Goal: Check status

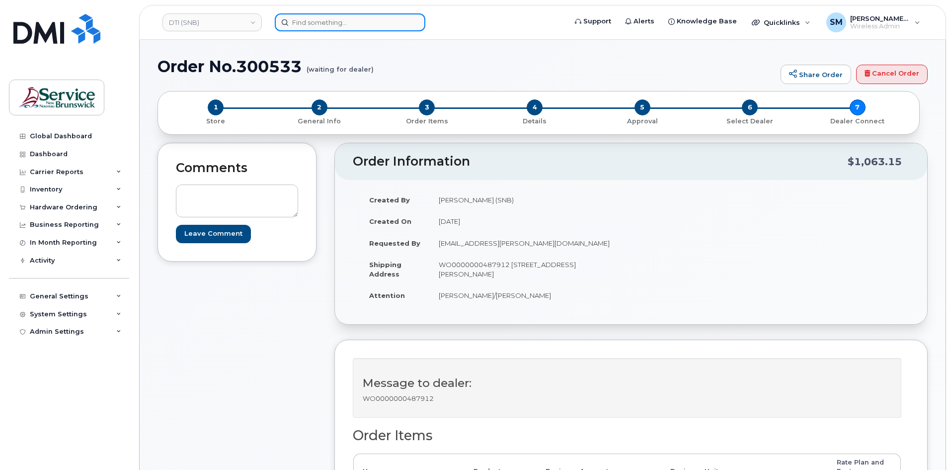
click at [300, 27] on input at bounding box center [350, 22] width 151 height 18
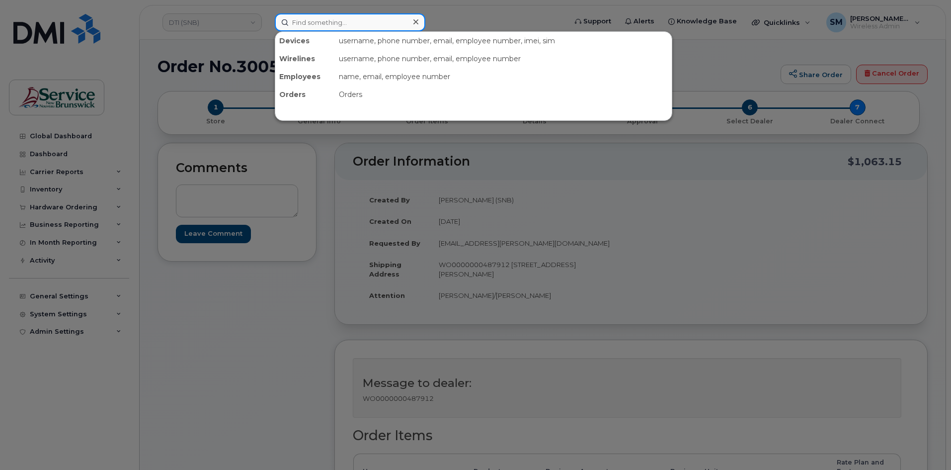
paste input "[PHONE_NUMBER]"
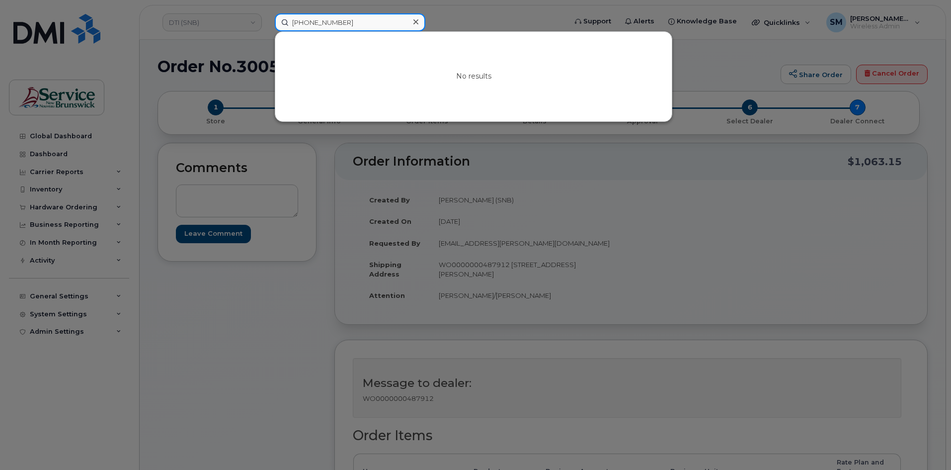
click at [324, 23] on input "[PHONE_NUMBER]" at bounding box center [350, 22] width 151 height 18
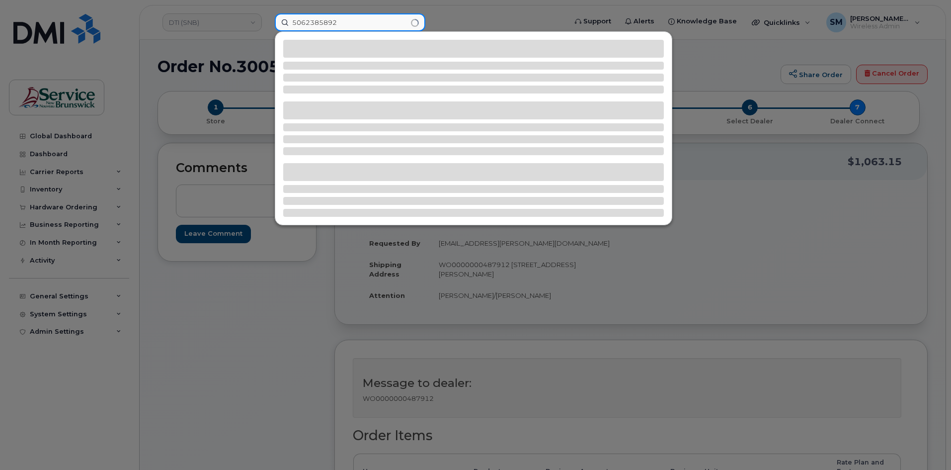
drag, startPoint x: 362, startPoint y: 24, endPoint x: 271, endPoint y: 28, distance: 91.0
click at [271, 28] on div "5062385892" at bounding box center [417, 22] width 301 height 18
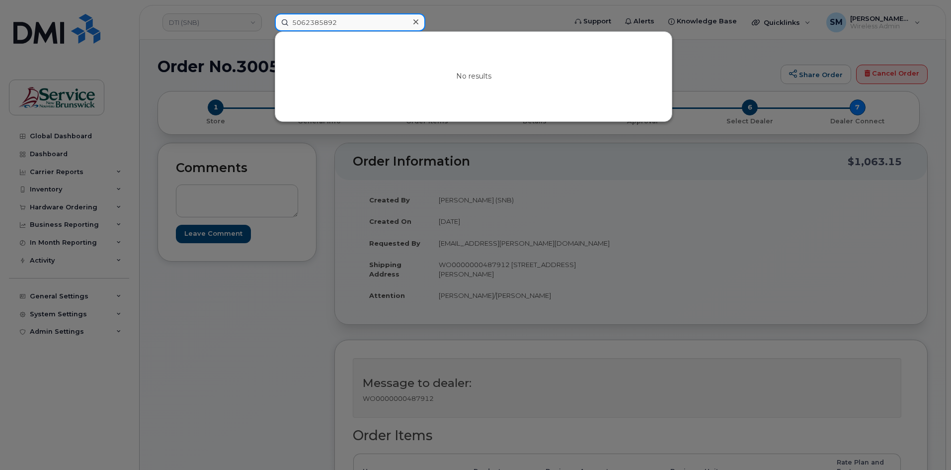
click at [290, 22] on input "5062385892" at bounding box center [350, 22] width 151 height 18
click at [330, 23] on input "5062385892" at bounding box center [350, 22] width 151 height 18
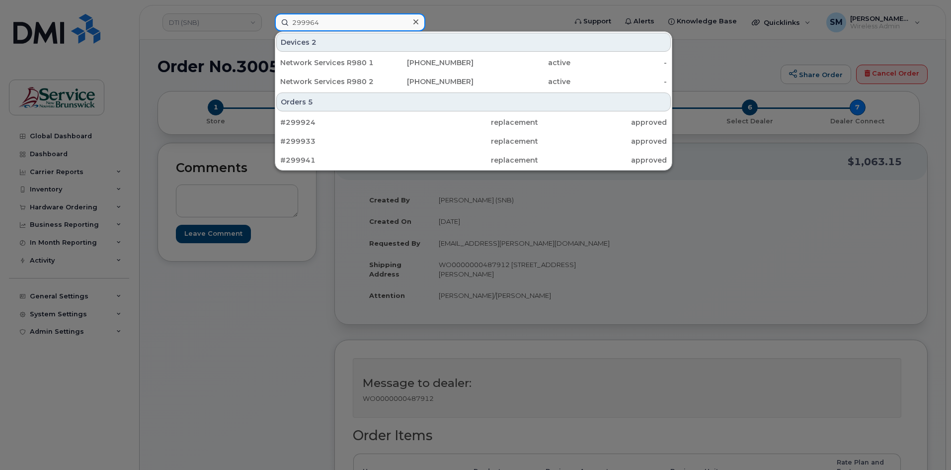
type input "299964"
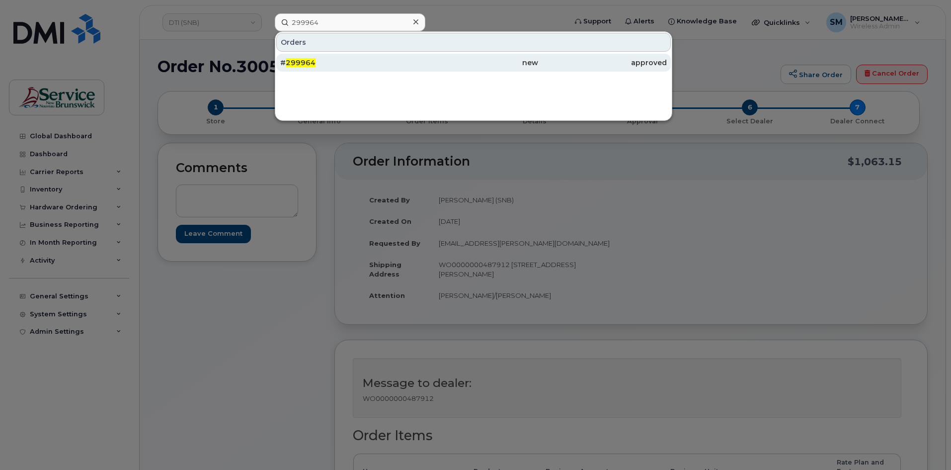
click at [368, 69] on div "# 299964" at bounding box center [344, 63] width 129 height 18
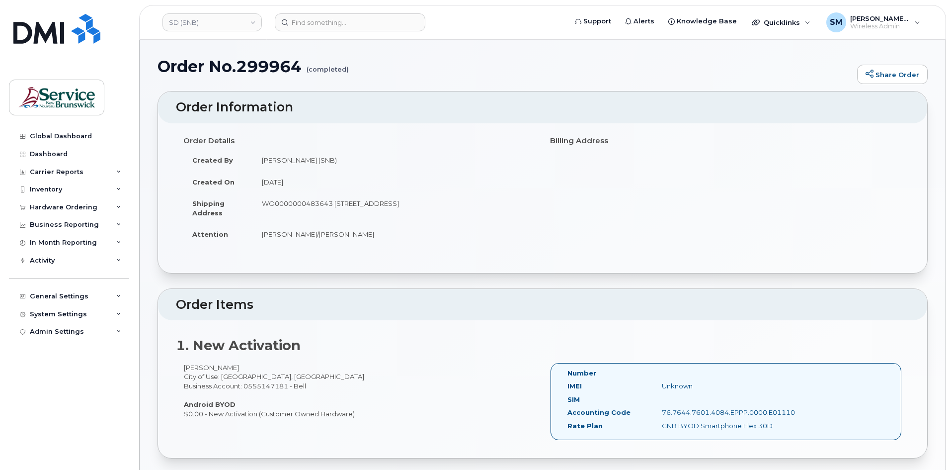
click at [306, 201] on td "WO0000000483643 105-1600 Main St Moncton New Brunswick E1E 1G5" at bounding box center [394, 207] width 282 height 31
copy td "WO0000000483643"
